Goal: Check status: Check status

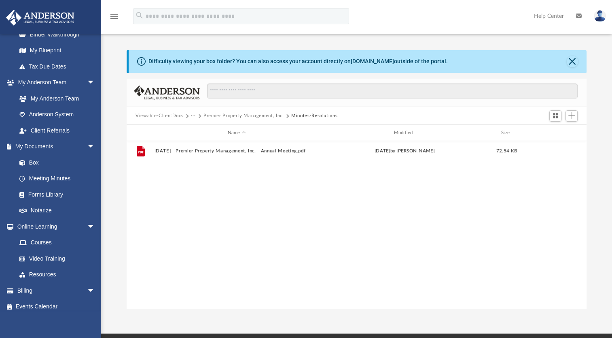
scroll to position [175, 0]
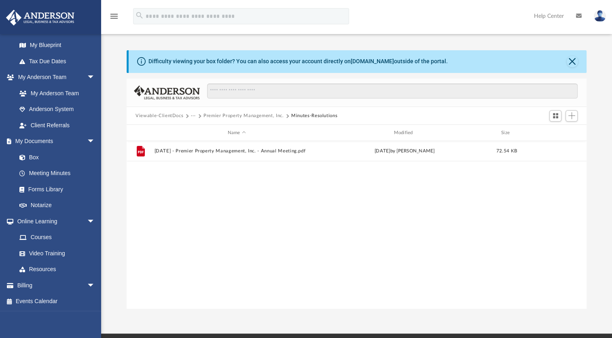
click at [38, 291] on link "Billing arrow_drop_down" at bounding box center [57, 285] width 102 height 16
click at [89, 282] on span "arrow_drop_down" at bounding box center [95, 285] width 16 height 17
click at [41, 284] on link "Billing arrow_drop_up" at bounding box center [57, 285] width 102 height 16
click at [24, 282] on link "Billing arrow_drop_up" at bounding box center [57, 285] width 102 height 16
click at [36, 300] on link "$ Open Invoices" at bounding box center [59, 301] width 96 height 17
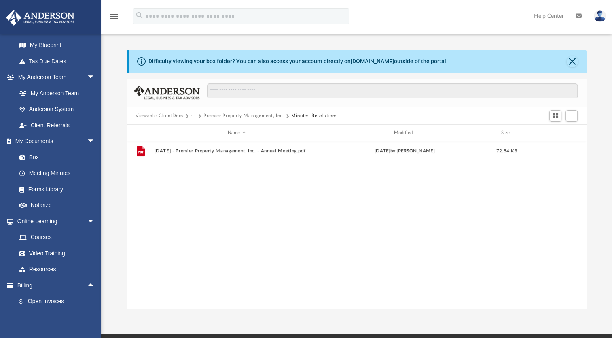
click at [41, 16] on img at bounding box center [40, 18] width 73 height 16
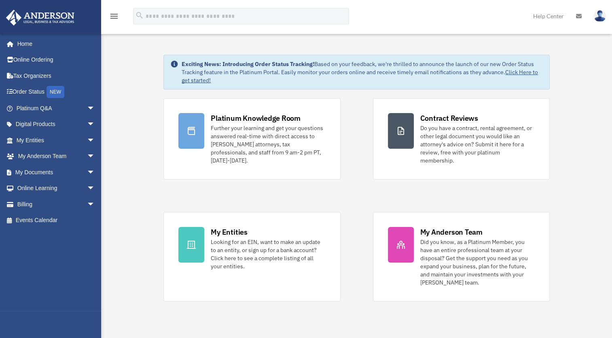
click at [57, 202] on link "Billing arrow_drop_down" at bounding box center [57, 204] width 102 height 16
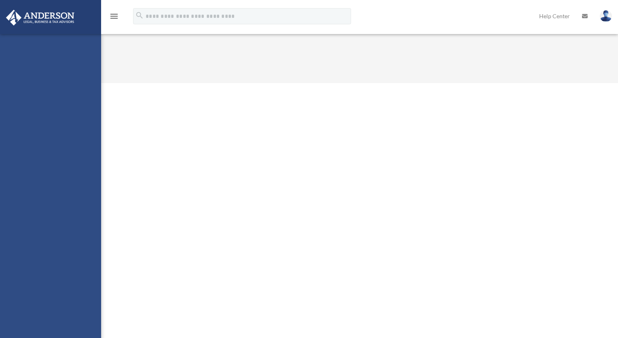
click at [86, 208] on div "[EMAIL_ADDRESS][DOMAIN_NAME] Sign Out [EMAIL_ADDRESS][DOMAIN_NAME] Home Online …" at bounding box center [50, 203] width 101 height 338
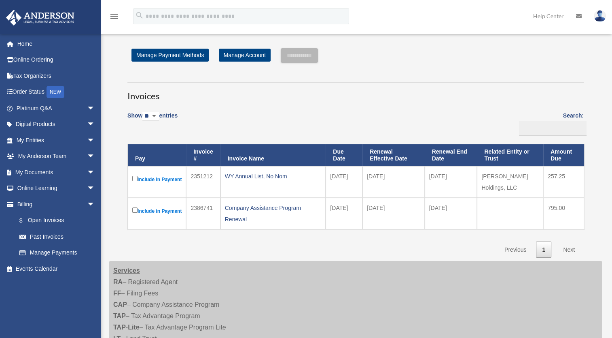
click at [57, 238] on link "Past Invoices" at bounding box center [57, 236] width 92 height 16
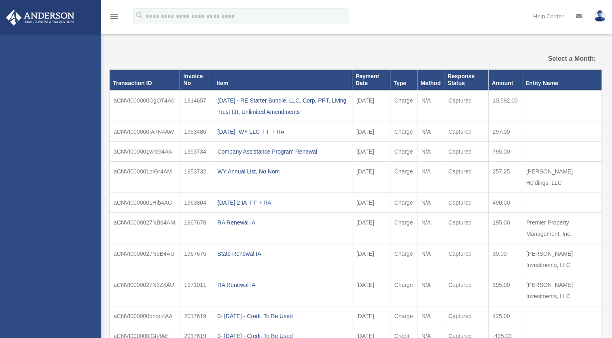
select select
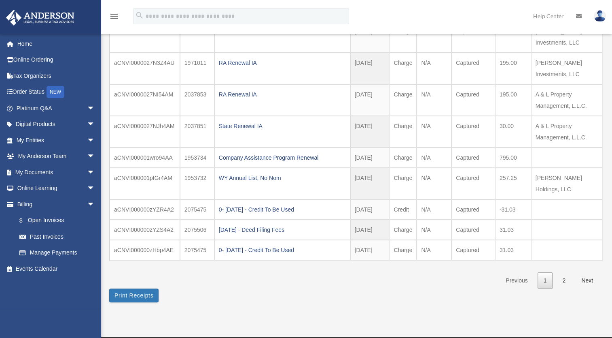
scroll to position [133, 0]
